Goal: Transaction & Acquisition: Purchase product/service

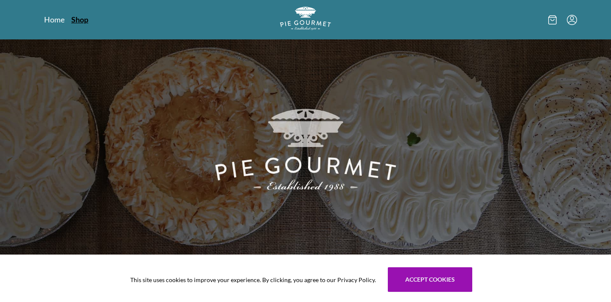
click at [76, 18] on link "Shop" at bounding box center [79, 19] width 17 height 10
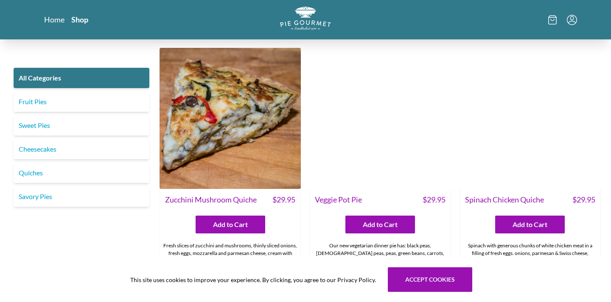
scroll to position [458, 0]
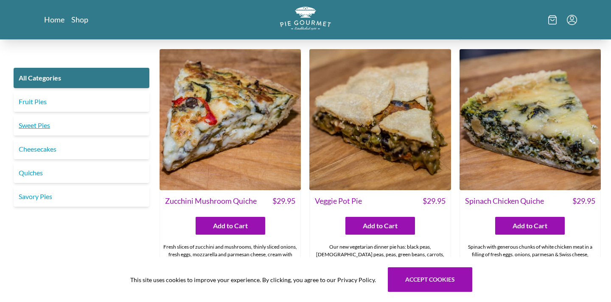
click at [63, 125] on link "Sweet Pies" at bounding box center [82, 125] width 136 height 20
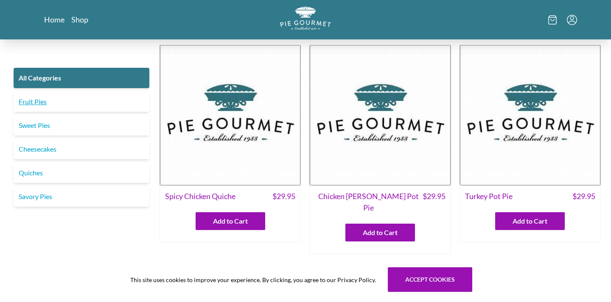
click at [32, 102] on link "Fruit Pies" at bounding box center [82, 102] width 136 height 20
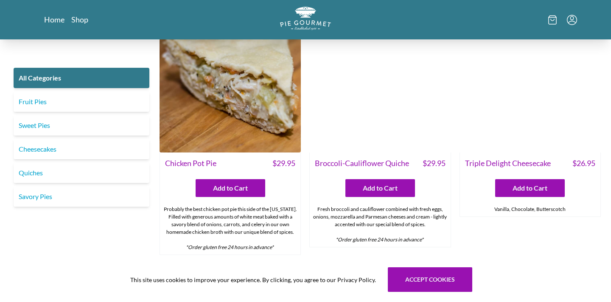
scroll to position [1146, 0]
